Goal: Navigation & Orientation: Find specific page/section

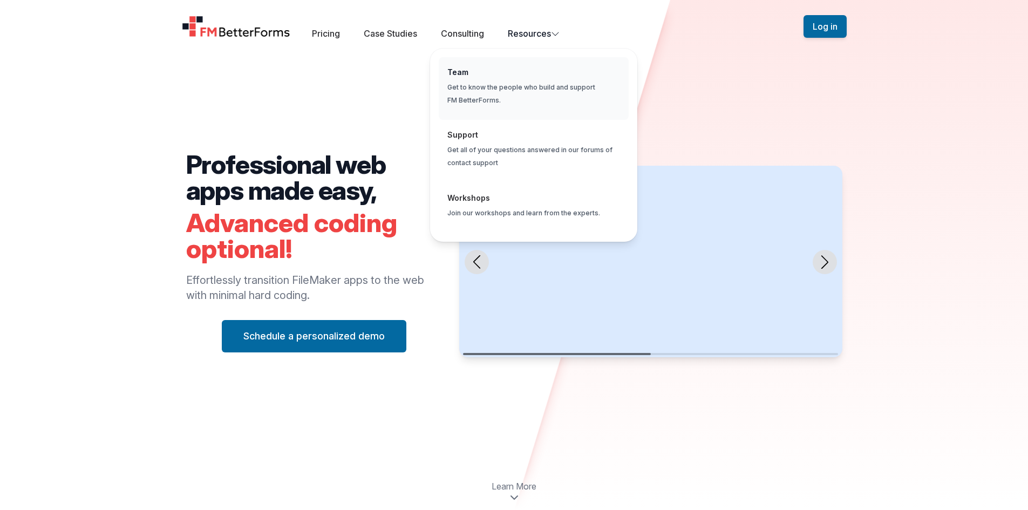
click at [516, 69] on span "Global" at bounding box center [534, 88] width 190 height 63
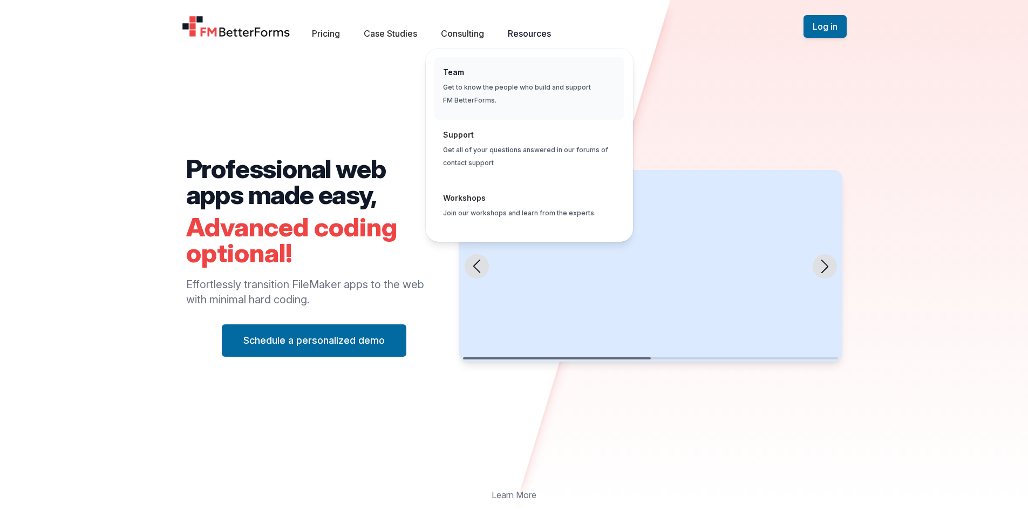
click at [528, 80] on span "Global" at bounding box center [529, 88] width 190 height 63
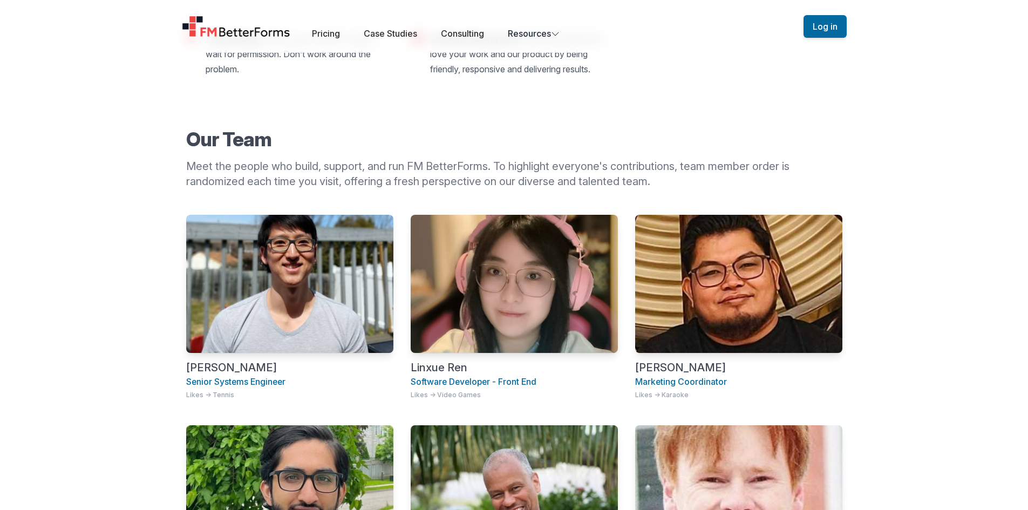
scroll to position [324, 0]
